Goal: Transaction & Acquisition: Purchase product/service

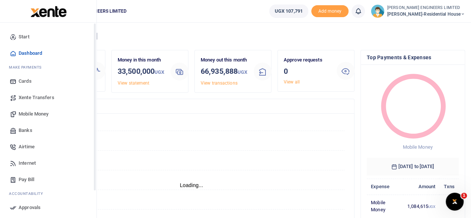
scroll to position [6, 6]
click at [33, 114] on span "Mobile Money" at bounding box center [34, 113] width 30 height 7
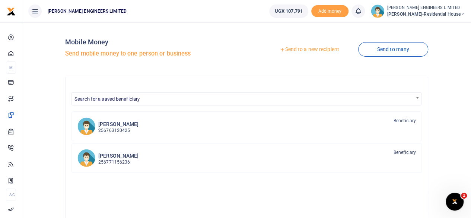
click at [313, 50] on link "Send to a new recipient" at bounding box center [309, 49] width 97 height 13
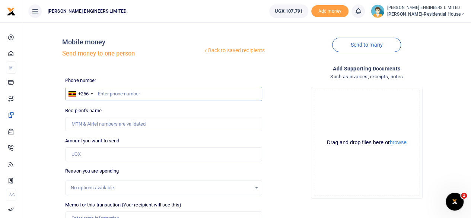
click at [117, 95] on input "text" at bounding box center [163, 94] width 197 height 14
click at [98, 93] on input "text" at bounding box center [163, 94] width 197 height 14
click at [145, 95] on input "text" at bounding box center [163, 94] width 197 height 14
click at [98, 94] on input "text" at bounding box center [163, 94] width 197 height 14
click at [463, 13] on icon at bounding box center [462, 14] width 4 height 5
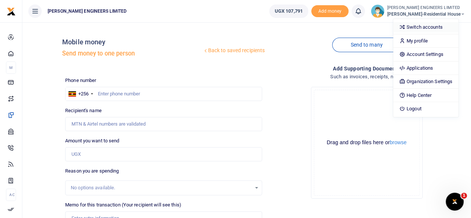
click at [444, 27] on link "Switch accounts" at bounding box center [425, 27] width 65 height 10
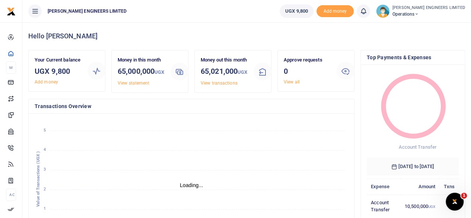
scroll to position [6, 6]
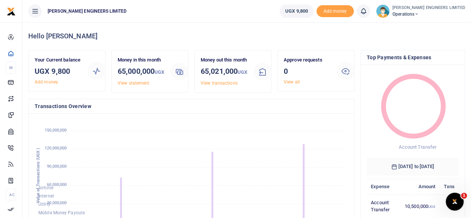
click at [419, 14] on icon at bounding box center [416, 14] width 4 height 5
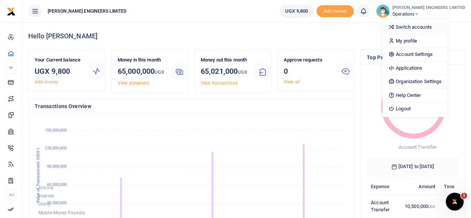
click at [434, 27] on link "Switch accounts" at bounding box center [414, 27] width 65 height 10
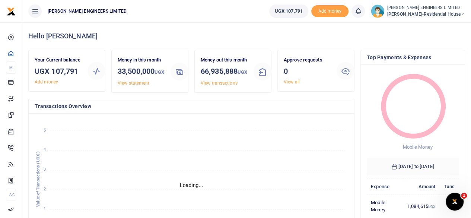
scroll to position [6, 6]
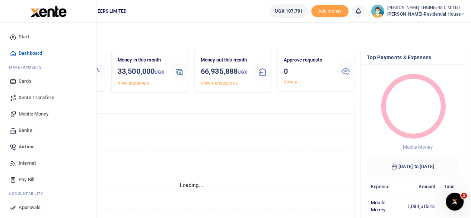
click at [32, 115] on span "Mobile Money" at bounding box center [34, 113] width 30 height 7
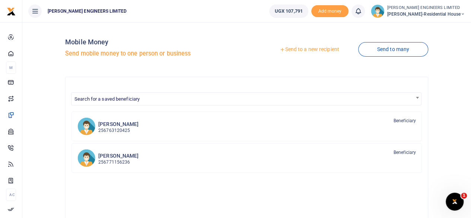
click at [299, 48] on link "Send to a new recipient" at bounding box center [309, 49] width 97 height 13
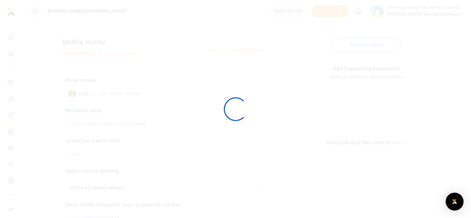
select select
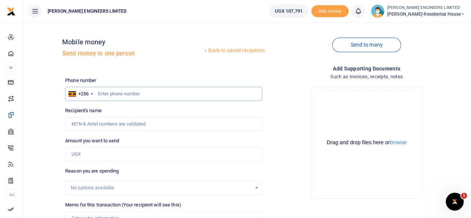
click at [112, 94] on input "text" at bounding box center [163, 94] width 197 height 14
type input "706328389"
click at [85, 155] on input "Amount you want to send" at bounding box center [163, 154] width 197 height 14
type input "100,000"
type input "James Mugaragu"
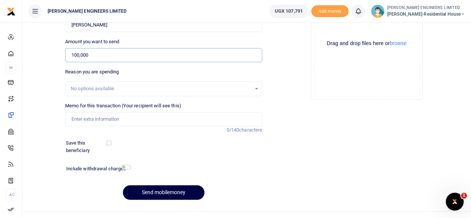
scroll to position [99, 0]
type input "100,000"
click at [82, 120] on input "Memo for this transaction (Your recipient will see this)" at bounding box center [163, 119] width 197 height 14
type input "Transport for 30 bags of lime to site"
click at [127, 169] on input "checkbox" at bounding box center [126, 167] width 10 height 5
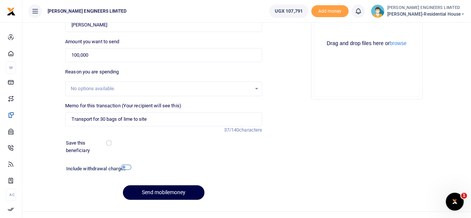
checkbox input "true"
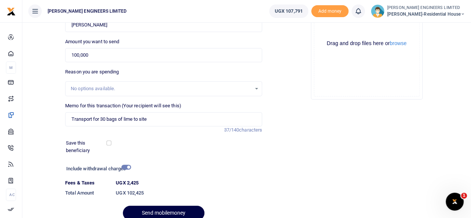
click at [170, 210] on div at bounding box center [174, 213] width 9 height 9
click at [168, 210] on button "Send mobilemoney" at bounding box center [164, 212] width 82 height 15
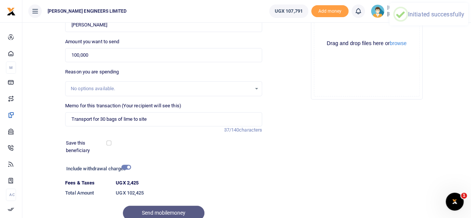
click at [362, 14] on icon at bounding box center [357, 11] width 7 height 8
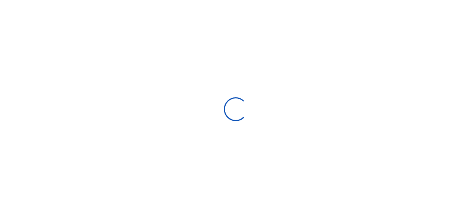
select select "Loading bundles"
select select
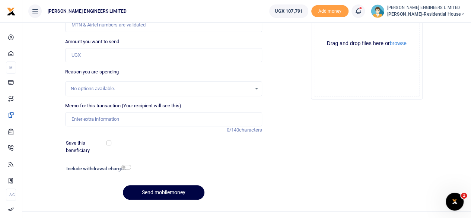
click at [362, 12] on icon at bounding box center [357, 11] width 7 height 8
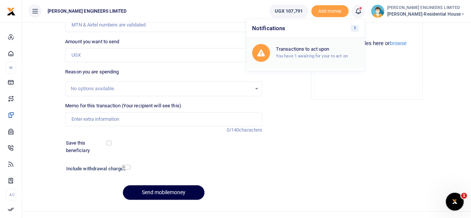
click at [323, 50] on h6 "Transactions to act upon" at bounding box center [317, 49] width 83 height 6
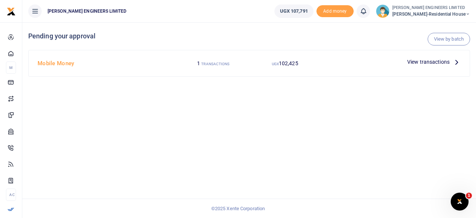
click at [414, 63] on span "View transactions" at bounding box center [429, 62] width 42 height 8
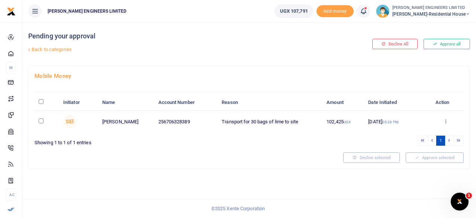
click at [41, 121] on input "checkbox" at bounding box center [41, 120] width 5 height 5
checkbox input "true"
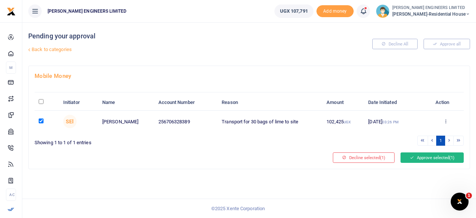
click at [424, 156] on button "Approve selected (1)" at bounding box center [432, 157] width 63 height 10
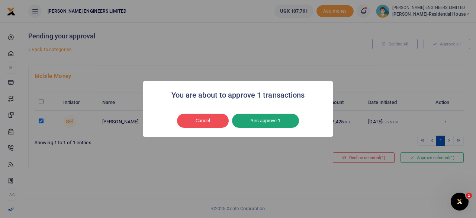
click at [274, 121] on button "Yes approve 1" at bounding box center [265, 121] width 67 height 14
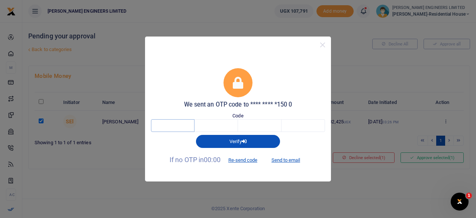
click at [179, 127] on input "text" at bounding box center [173, 125] width 44 height 13
click at [292, 160] on button "Send to email" at bounding box center [285, 160] width 41 height 13
click at [179, 122] on input "text" at bounding box center [173, 125] width 44 height 13
type input "4"
type input "7"
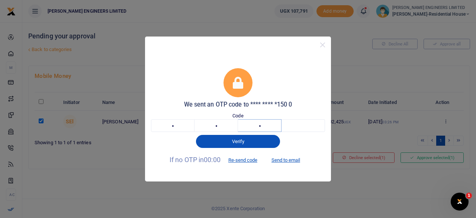
type input "7"
type input "2"
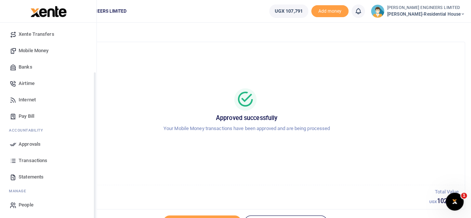
scroll to position [64, 0]
click at [29, 159] on span "Transactions" at bounding box center [33, 159] width 29 height 7
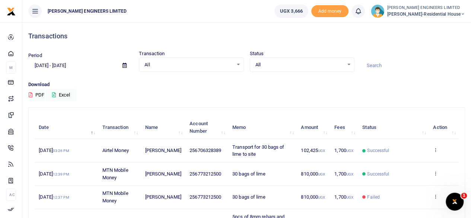
click at [462, 14] on icon at bounding box center [462, 14] width 4 height 5
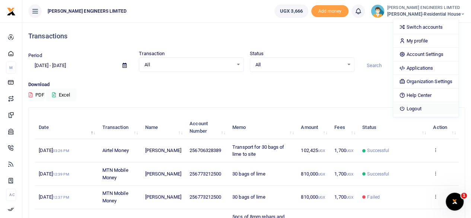
click at [422, 108] on link "Logout" at bounding box center [425, 108] width 65 height 10
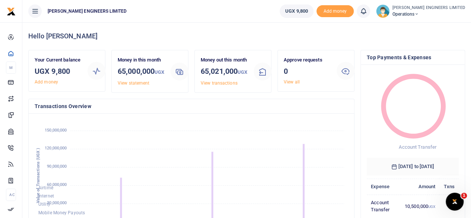
click at [419, 13] on icon at bounding box center [416, 14] width 4 height 5
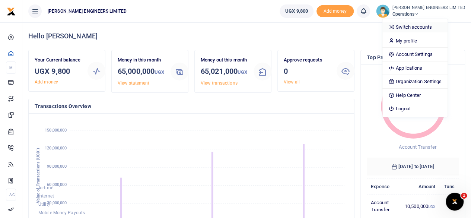
click at [422, 29] on link "Switch accounts" at bounding box center [414, 27] width 65 height 10
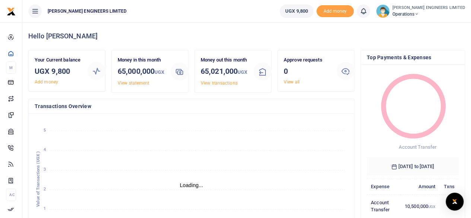
scroll to position [6, 6]
